Goal: Obtain resource: Download file/media

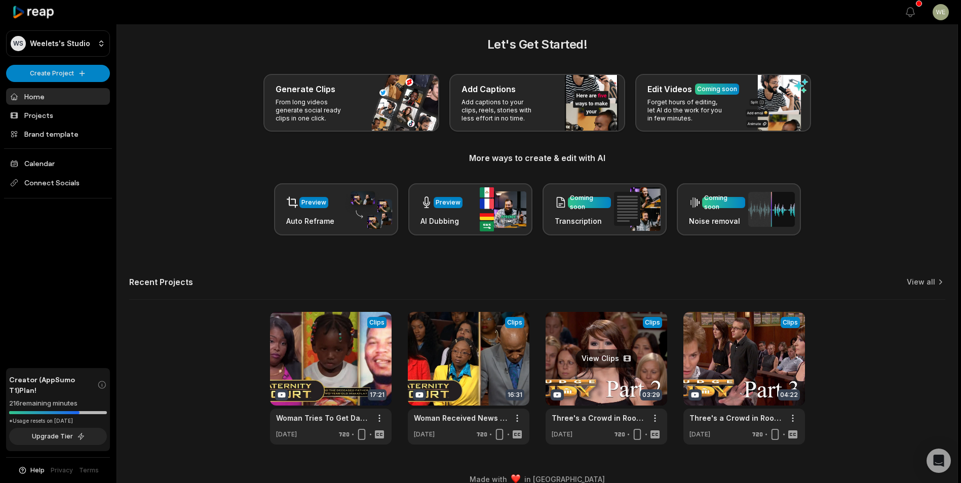
scroll to position [22, 0]
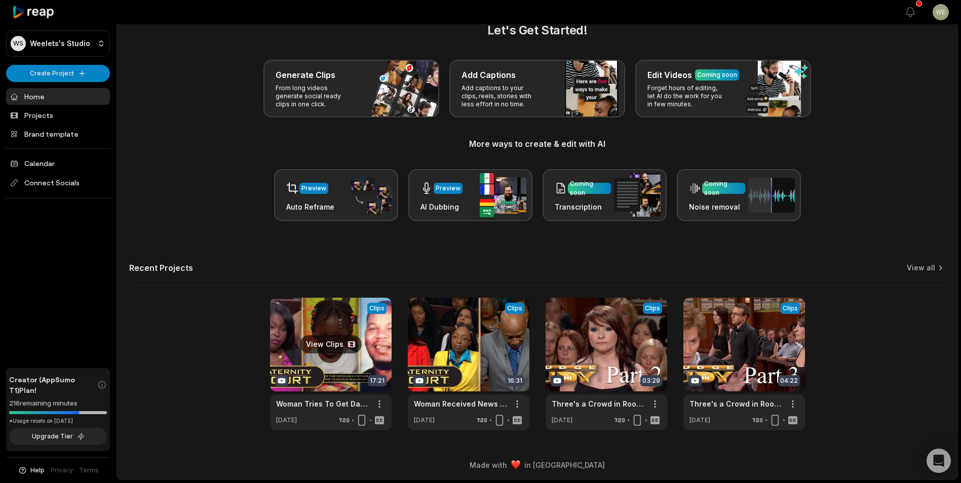
click at [315, 354] on link at bounding box center [331, 364] width 122 height 133
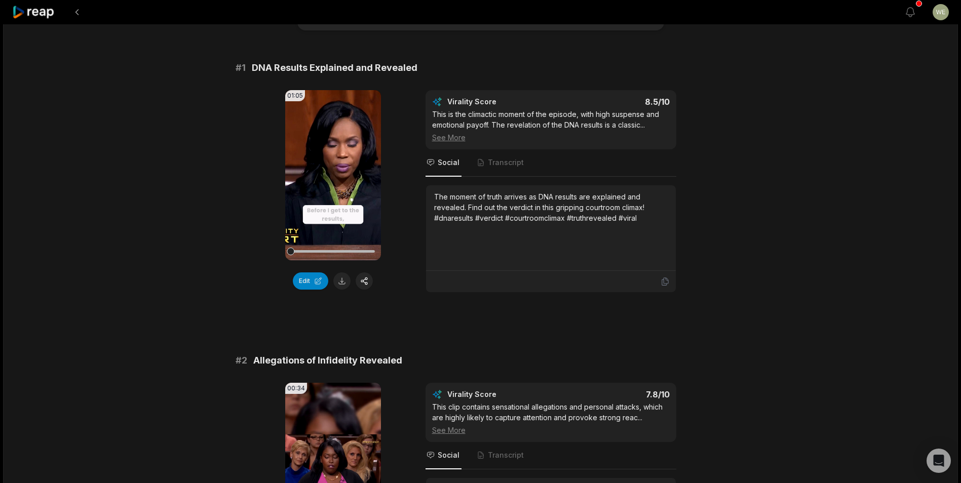
scroll to position [152, 0]
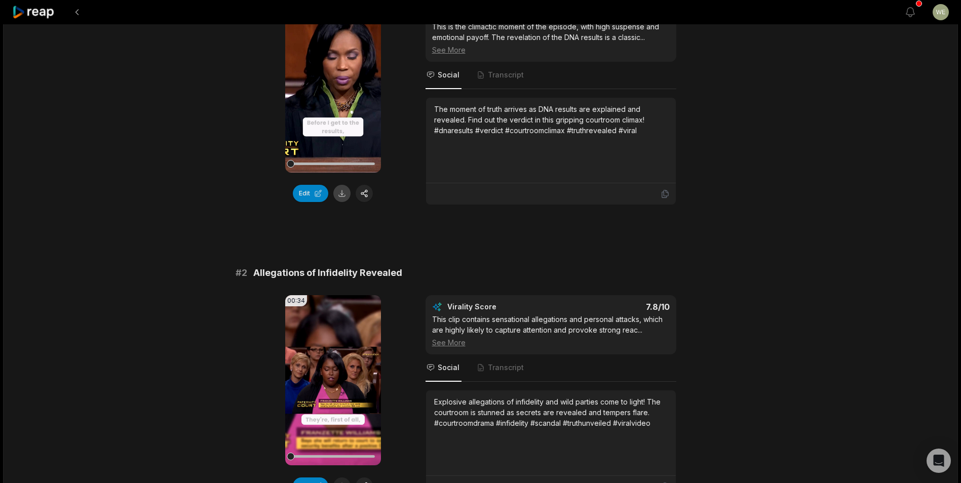
click at [340, 192] on button at bounding box center [341, 193] width 17 height 17
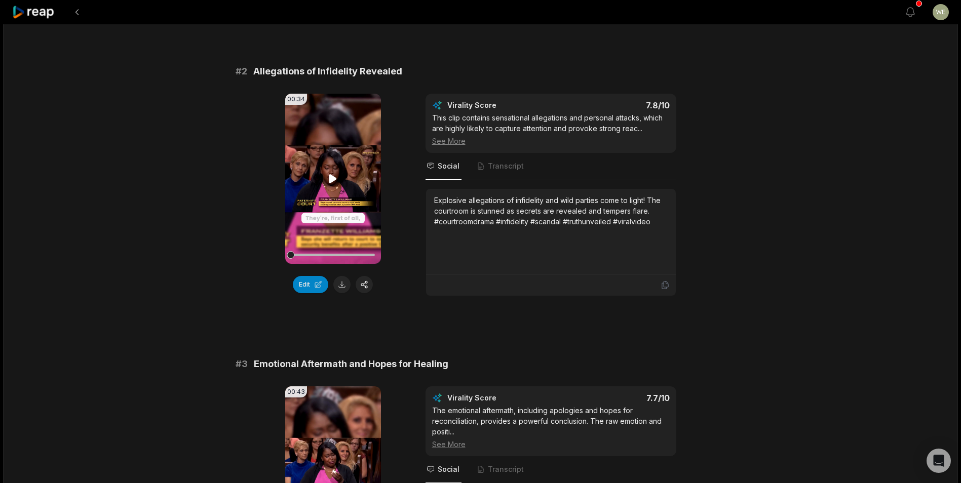
scroll to position [354, 0]
click at [344, 281] on button at bounding box center [341, 283] width 17 height 17
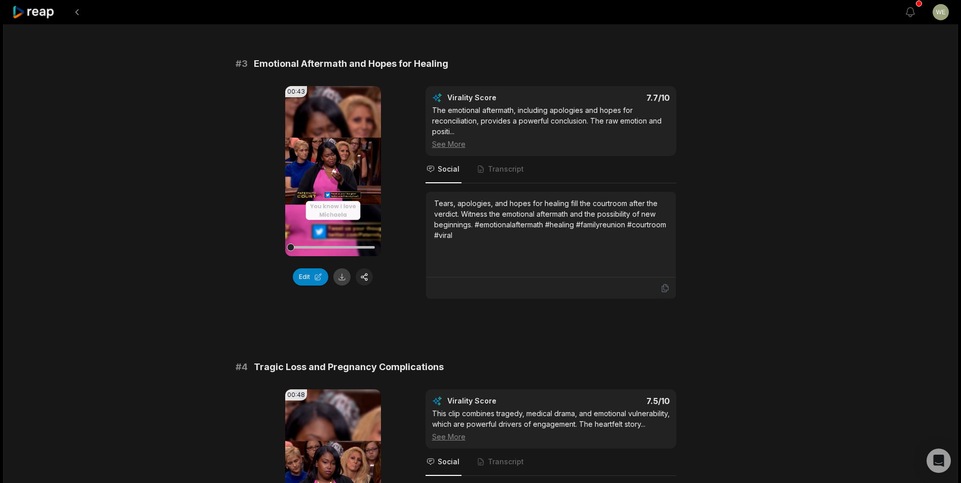
scroll to position [658, 0]
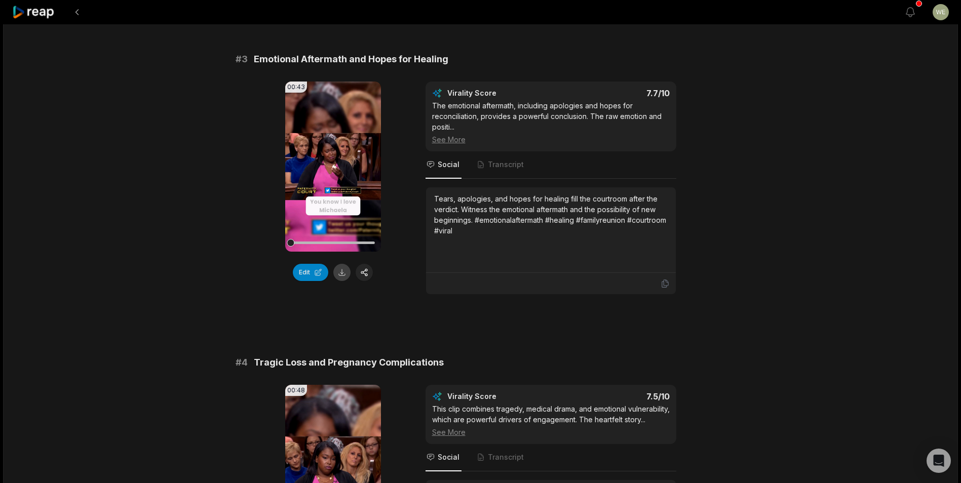
click at [346, 277] on button at bounding box center [341, 272] width 17 height 17
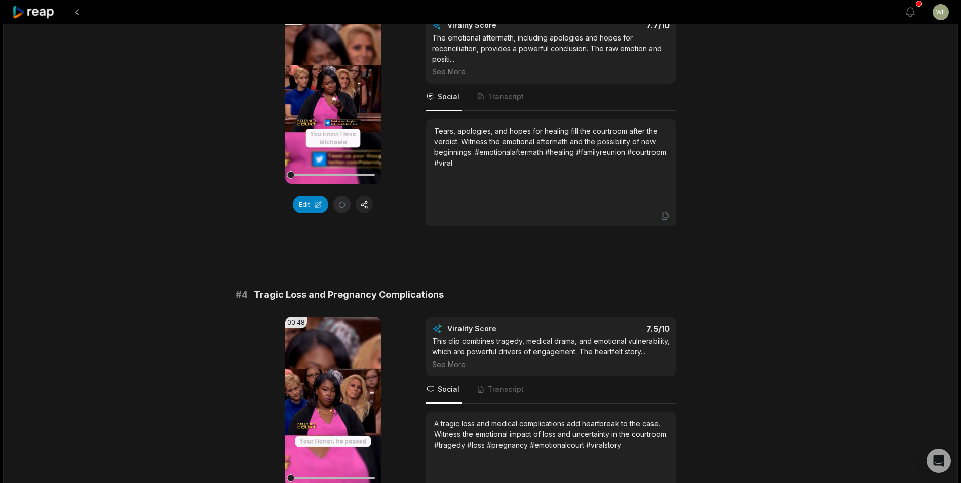
scroll to position [810, 0]
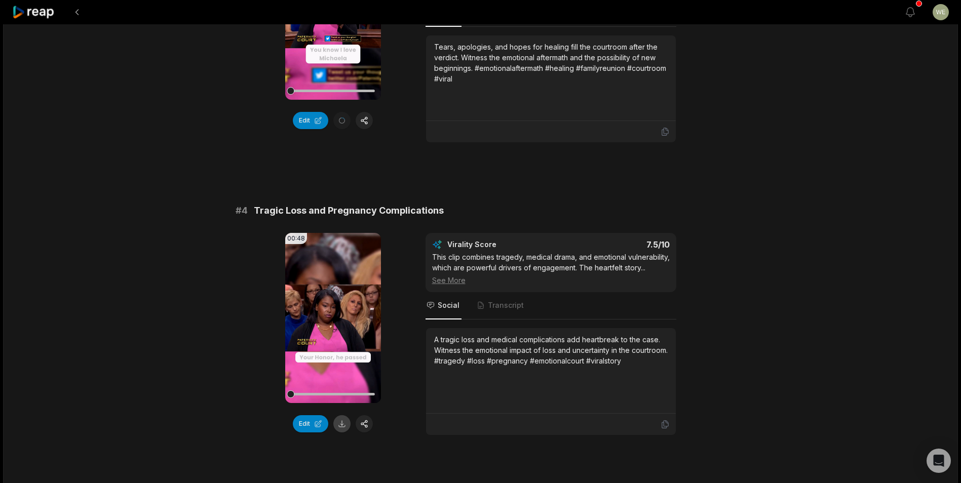
click at [341, 424] on button at bounding box center [341, 423] width 17 height 17
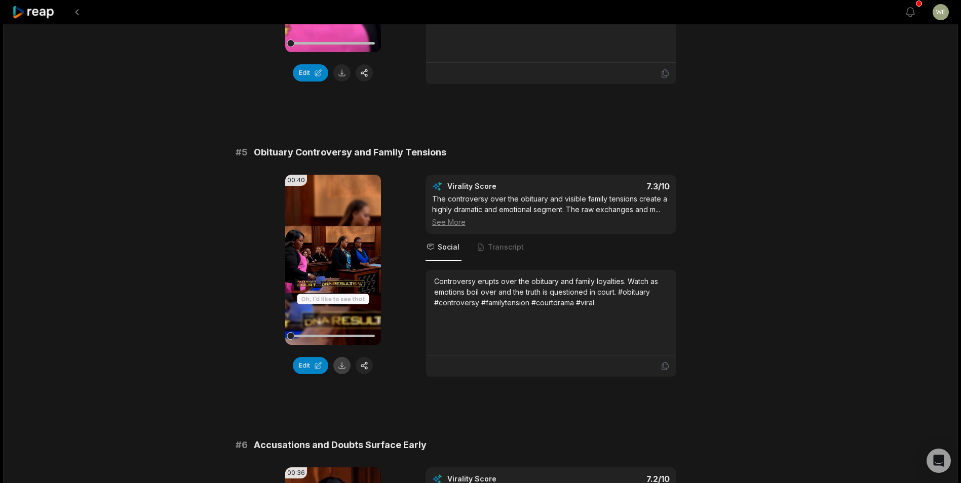
scroll to position [1165, 0]
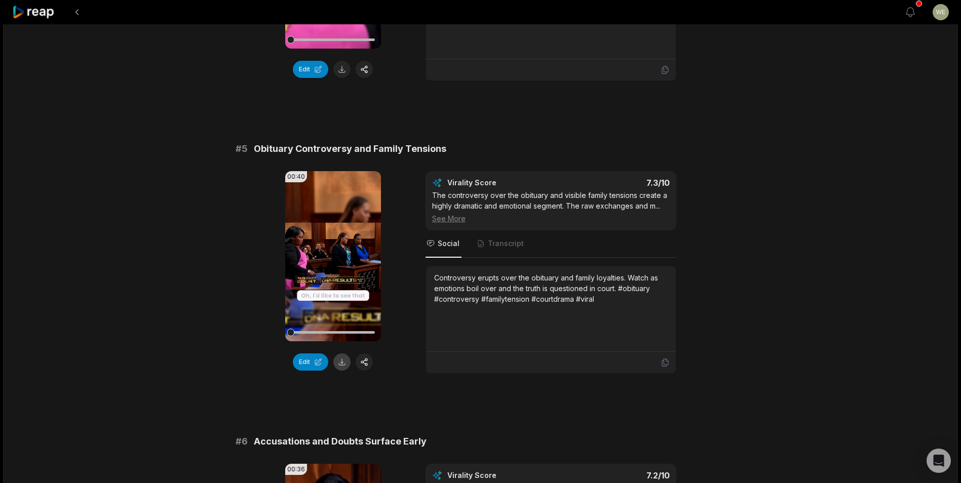
click at [342, 371] on button at bounding box center [341, 361] width 17 height 17
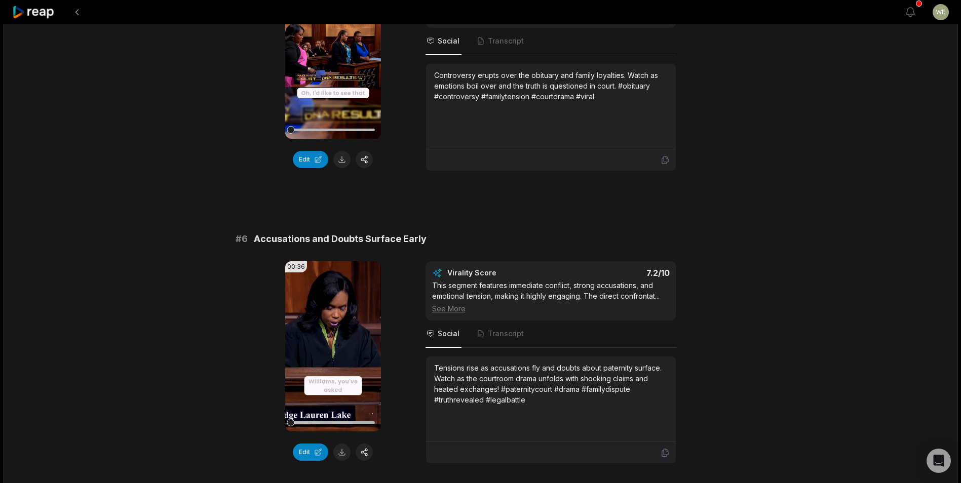
scroll to position [1215, 0]
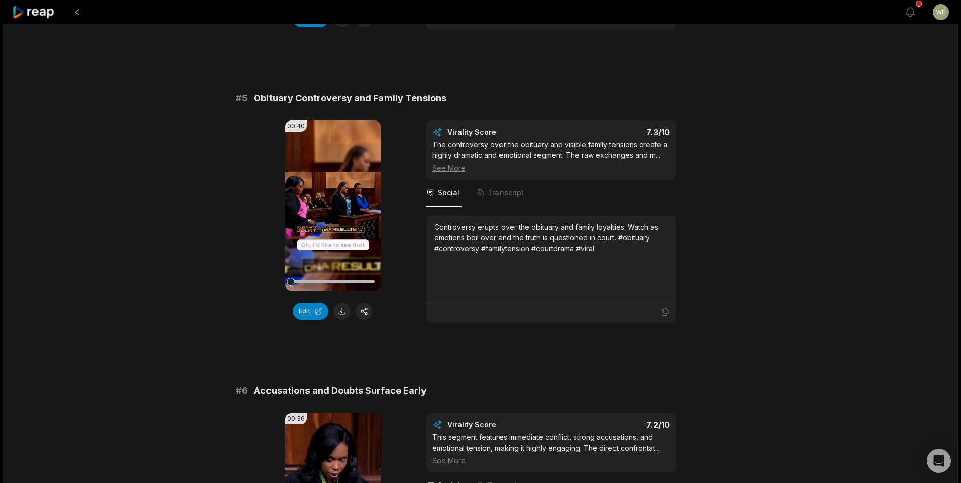
click at [537, 99] on div "# 1 DNA Results Explained and Revealed 01:05 Your browser does not support mp4 …" at bounding box center [480, 359] width 490 height 2898
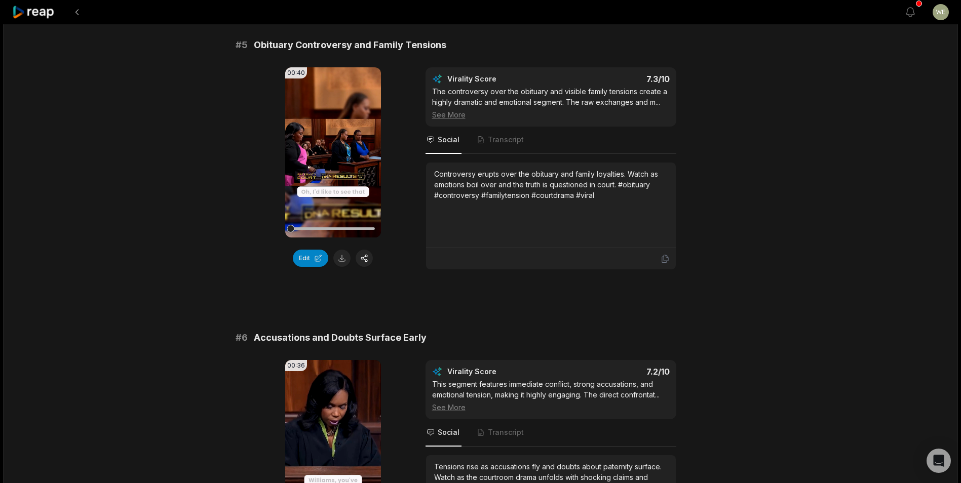
scroll to position [1418, 0]
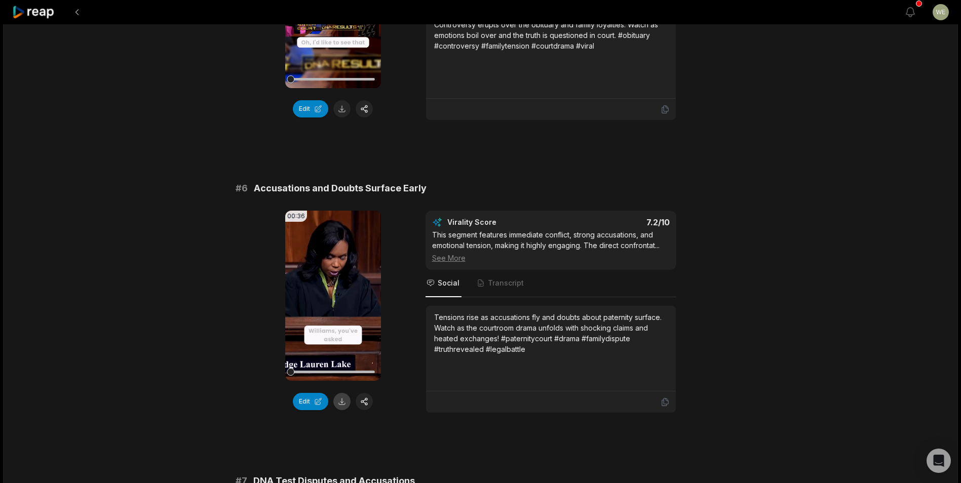
click at [339, 410] on button at bounding box center [341, 401] width 17 height 17
click at [672, 172] on div "# 1 DNA Results Explained and Revealed 01:05 Your browser does not support mp4 …" at bounding box center [480, 156] width 490 height 2898
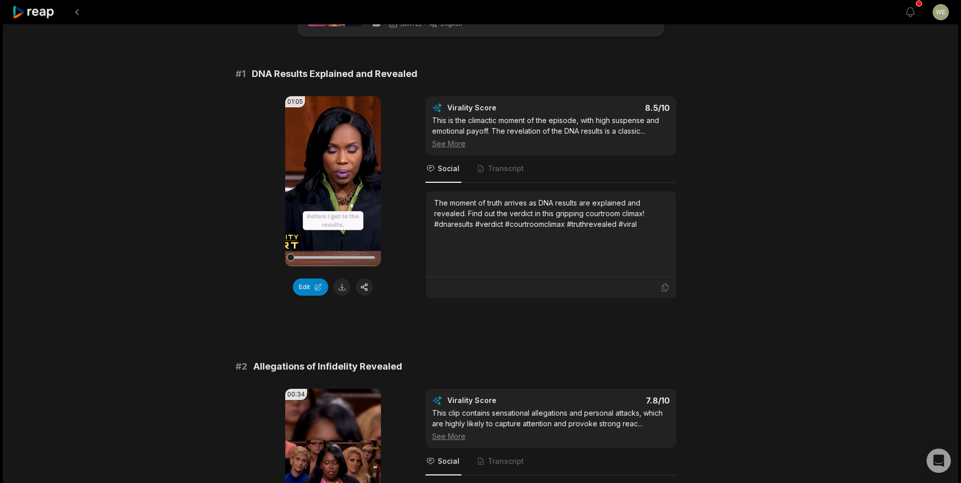
scroll to position [0, 0]
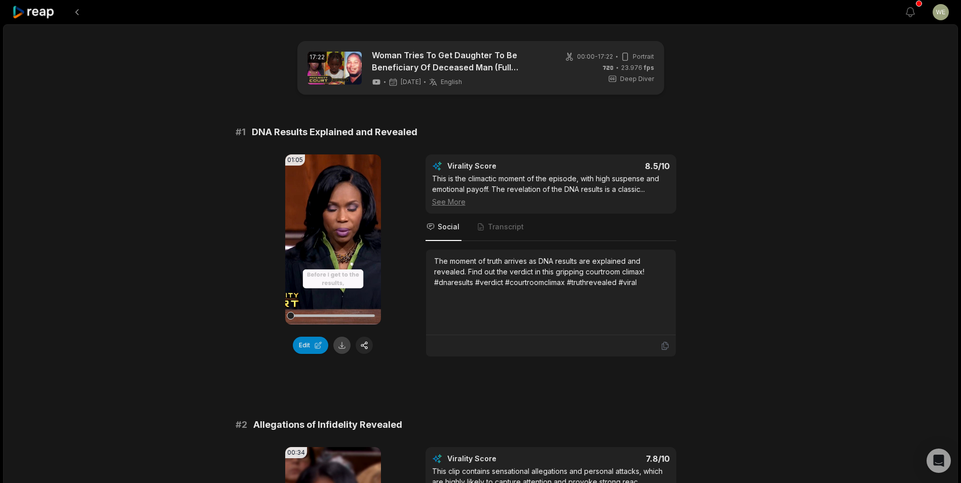
click at [340, 343] on button at bounding box center [341, 345] width 17 height 17
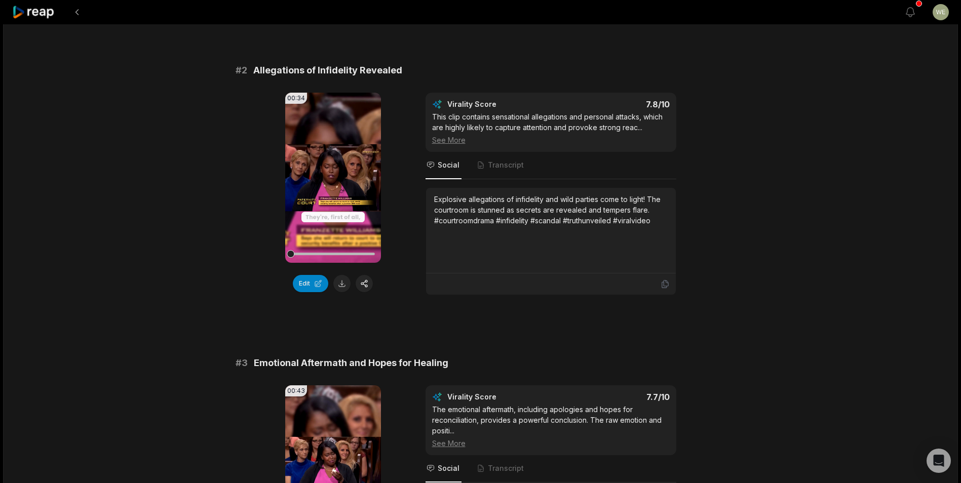
scroll to position [557, 0]
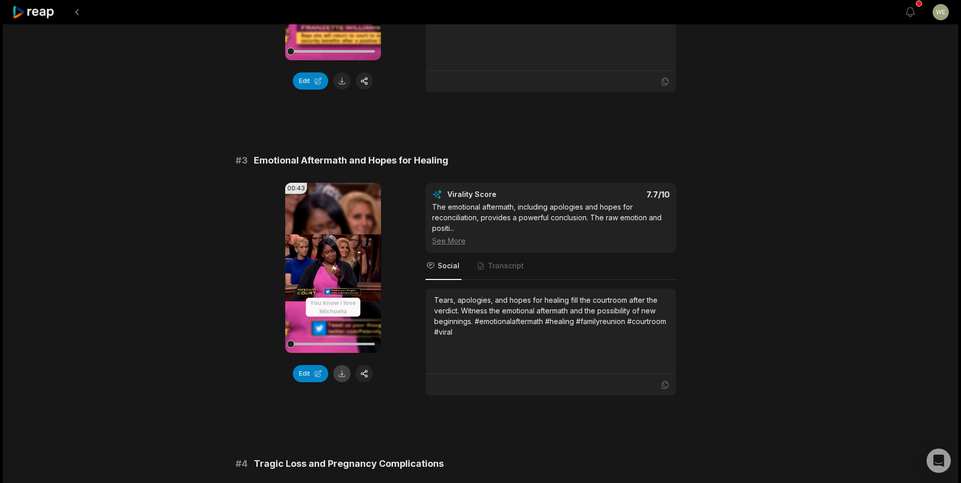
click at [343, 375] on button at bounding box center [341, 373] width 17 height 17
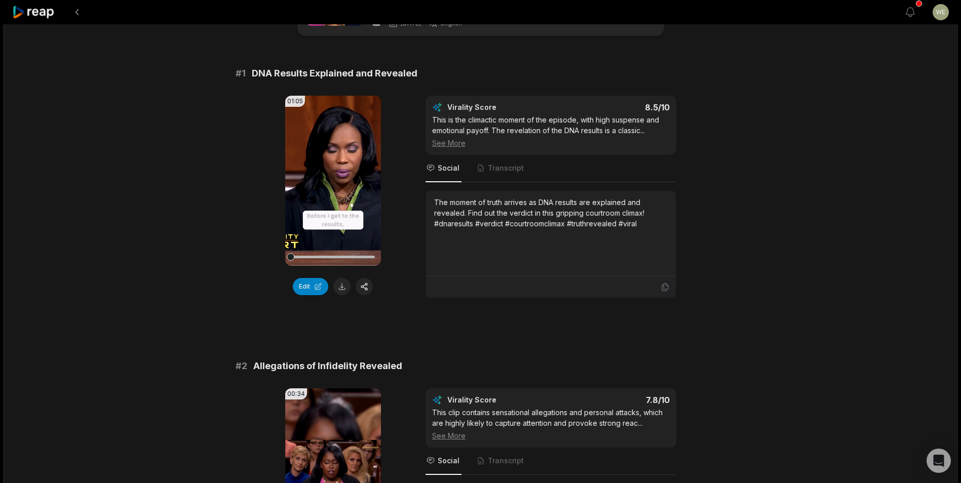
scroll to position [0, 0]
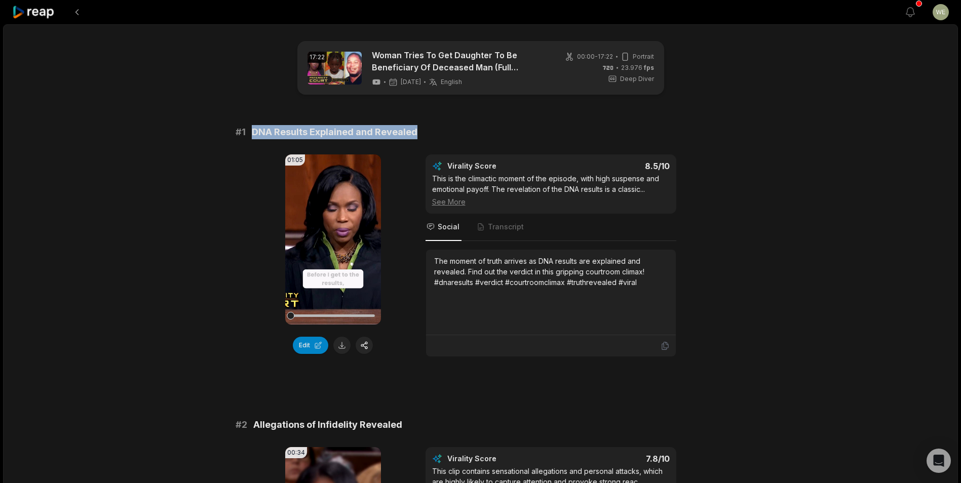
drag, startPoint x: 251, startPoint y: 132, endPoint x: 442, endPoint y: 133, distance: 190.4
click at [442, 133] on div "# 1 DNA Results Explained and Revealed" at bounding box center [480, 132] width 490 height 14
drag, startPoint x: 442, startPoint y: 133, endPoint x: 373, endPoint y: 131, distance: 68.9
copy span "DNA Results Explained and Revealed"
drag, startPoint x: 208, startPoint y: 305, endPoint x: 315, endPoint y: 393, distance: 138.9
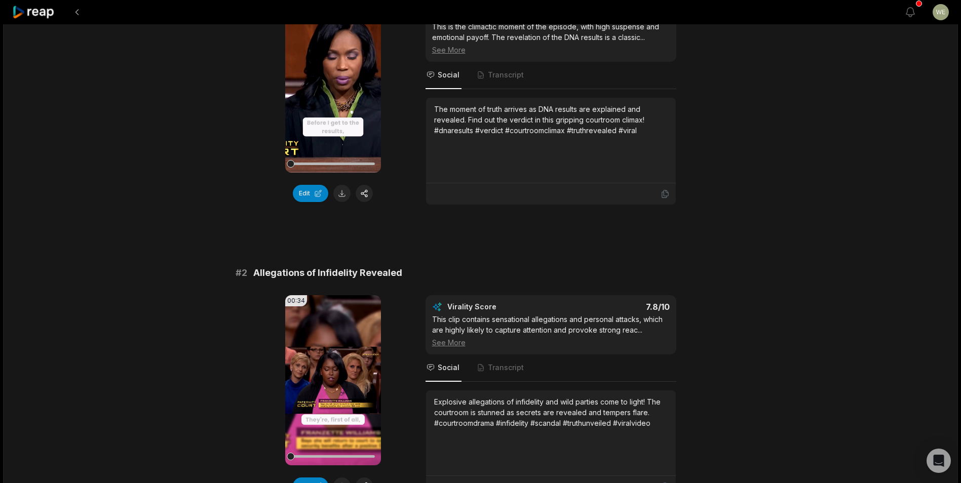
scroll to position [304, 0]
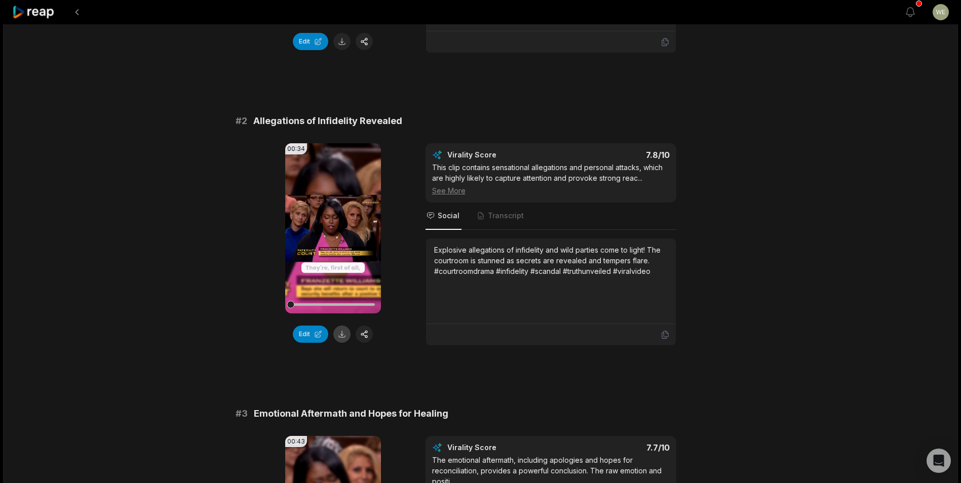
click at [338, 334] on button at bounding box center [341, 334] width 17 height 17
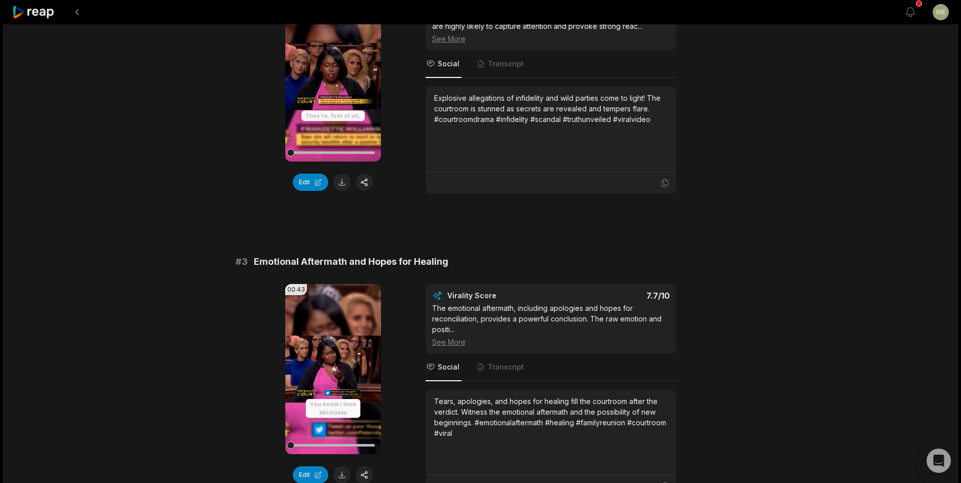
scroll to position [253, 0]
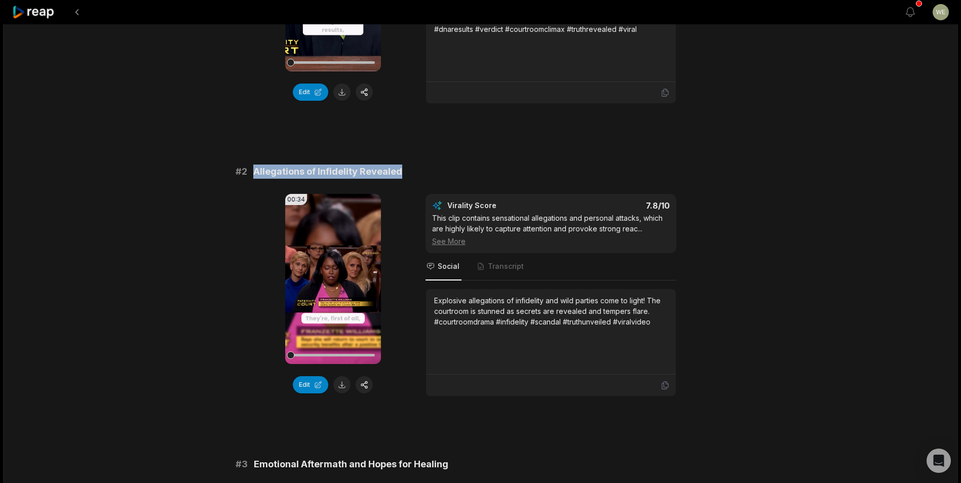
drag, startPoint x: 255, startPoint y: 172, endPoint x: 437, endPoint y: 172, distance: 181.8
click at [437, 172] on div "# 2 Allegations of Infidelity Revealed" at bounding box center [480, 172] width 490 height 14
copy span "Allegations of Infidelity Revealed"
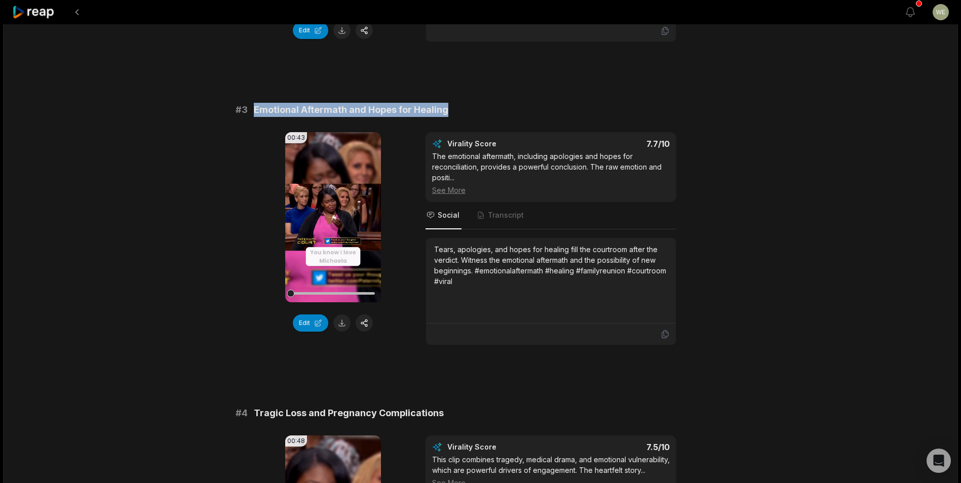
drag, startPoint x: 252, startPoint y: 110, endPoint x: 450, endPoint y: 108, distance: 197.5
click at [450, 108] on div "# 3 Emotional Aftermath and Hopes for Healing" at bounding box center [480, 110] width 490 height 14
drag, startPoint x: 450, startPoint y: 108, endPoint x: 424, endPoint y: 110, distance: 25.9
copy span "Emotional Aftermath and Hopes for Healing"
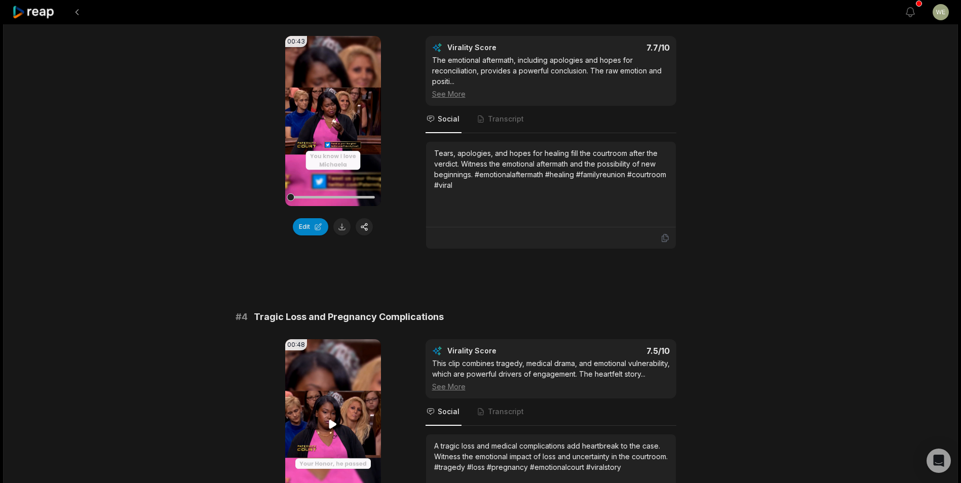
scroll to position [810, 0]
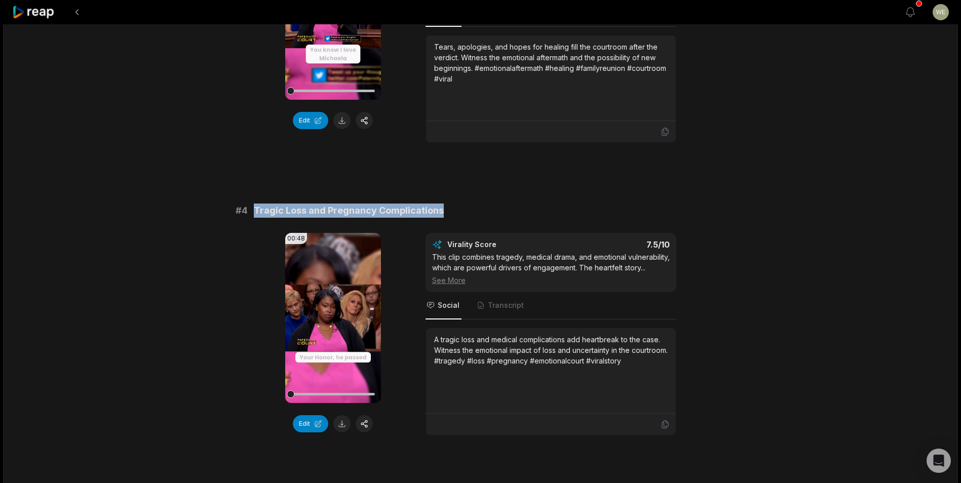
drag, startPoint x: 254, startPoint y: 209, endPoint x: 446, endPoint y: 210, distance: 191.9
click at [446, 210] on div "# 4 Tragic Loss and Pregnancy Complications" at bounding box center [480, 211] width 490 height 14
drag, startPoint x: 446, startPoint y: 210, endPoint x: 405, endPoint y: 209, distance: 41.5
copy span "Tragic Loss and Pregnancy Complications"
drag, startPoint x: 197, startPoint y: 325, endPoint x: 215, endPoint y: 332, distance: 19.1
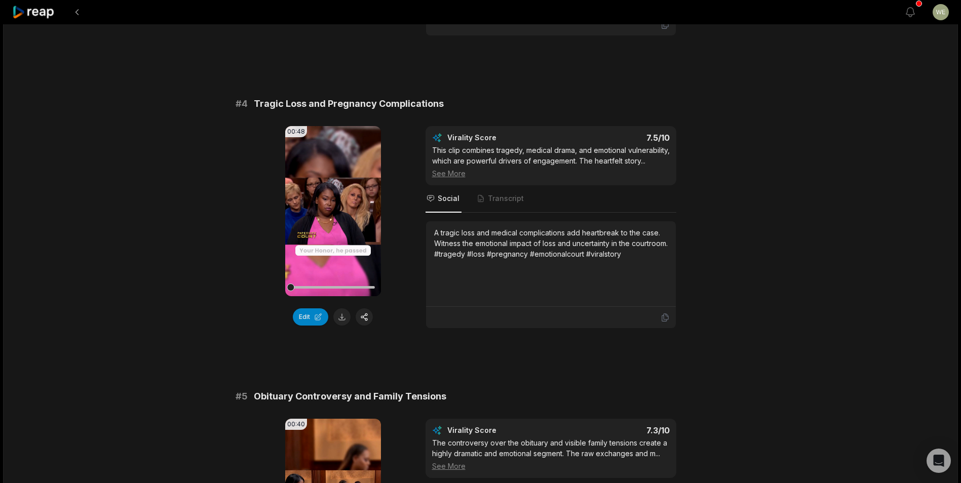
scroll to position [1013, 0]
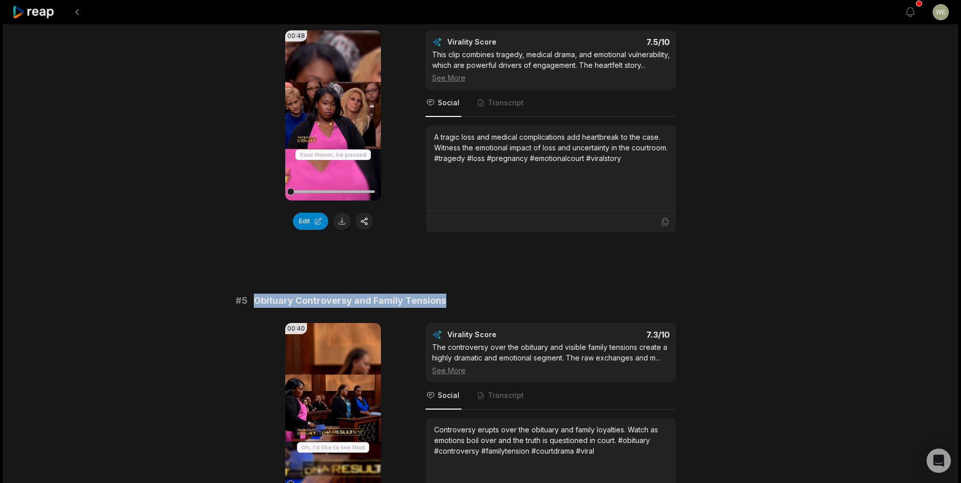
drag, startPoint x: 251, startPoint y: 312, endPoint x: 456, endPoint y: 311, distance: 204.6
click at [456, 308] on div "# 5 Obituary Controversy and Family Tensions" at bounding box center [480, 301] width 490 height 14
drag, startPoint x: 456, startPoint y: 311, endPoint x: 418, endPoint y: 309, distance: 38.0
copy span "Obituary Controversy and Family Tensions"
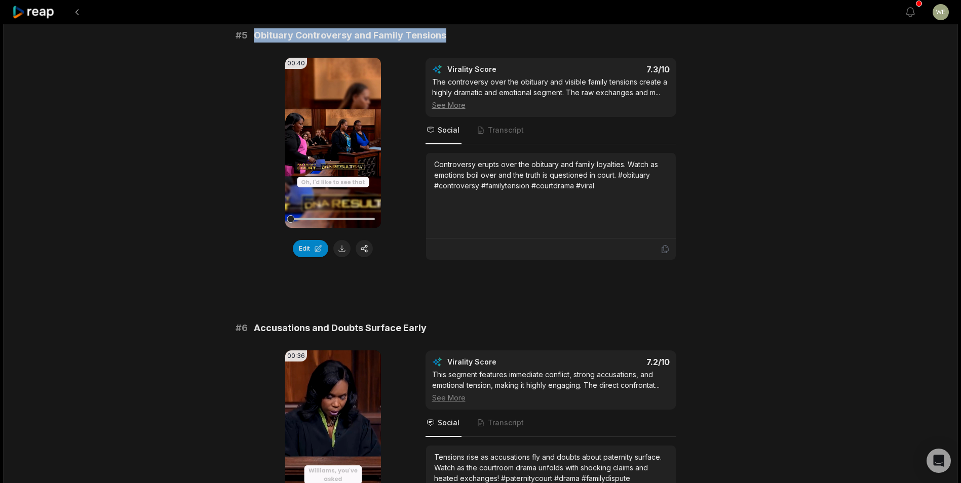
scroll to position [1367, 0]
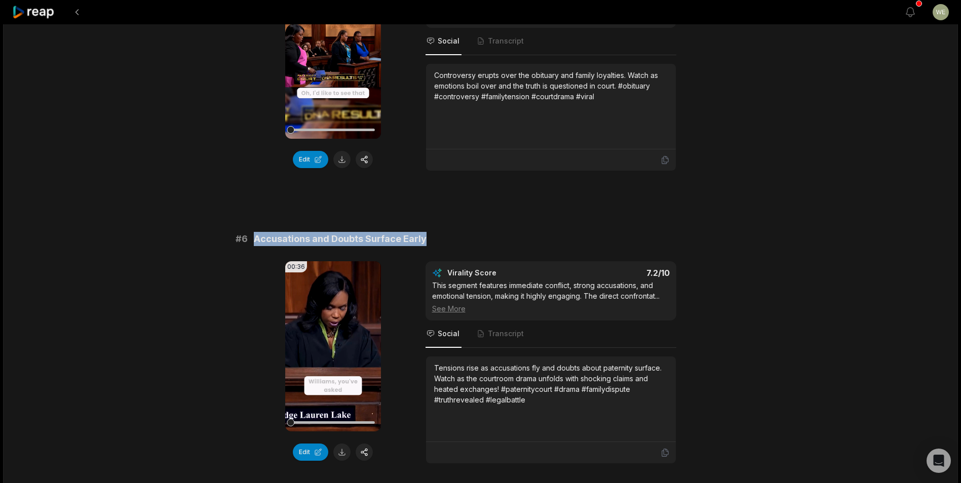
drag, startPoint x: 253, startPoint y: 249, endPoint x: 432, endPoint y: 249, distance: 178.7
click at [432, 246] on div "# 6 Accusations and Doubts Surface Early" at bounding box center [480, 239] width 490 height 14
drag, startPoint x: 432, startPoint y: 249, endPoint x: 371, endPoint y: 247, distance: 61.3
copy span "Accusations and Doubts Surface Early"
